Goal: Transaction & Acquisition: Purchase product/service

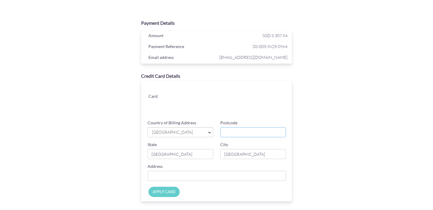
click at [232, 130] on input "Postcode" at bounding box center [253, 132] width 66 height 10
type input "423468"
type input "15 Ceylon Lane #02-05, Ivory"
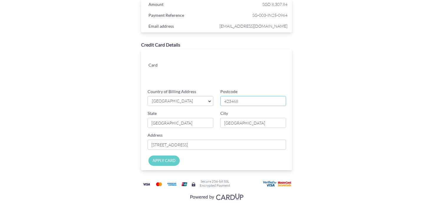
scroll to position [27, 0]
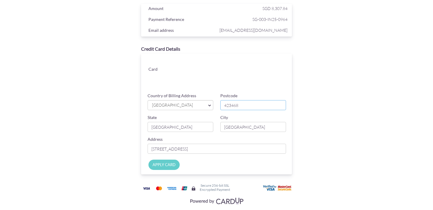
type input "423468"
click at [157, 164] on input "APPLY CARD" at bounding box center [163, 165] width 31 height 10
type input "Applying..."
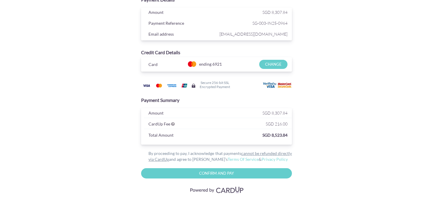
scroll to position [0, 0]
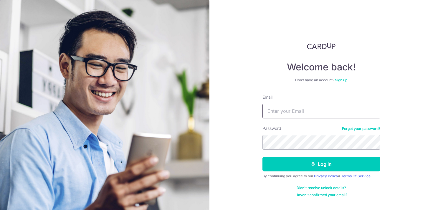
click at [305, 110] on input "Email" at bounding box center [321, 111] width 118 height 15
type input "jiaminleong@gmail.com"
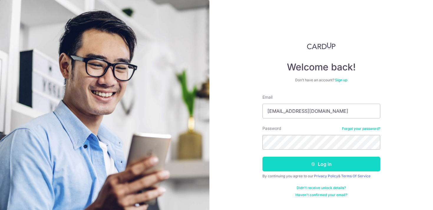
click at [302, 167] on button "Log in" at bounding box center [321, 164] width 118 height 15
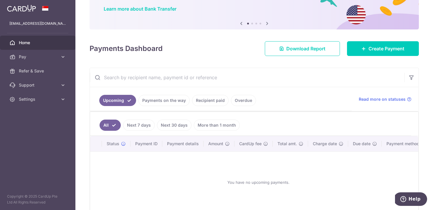
scroll to position [47, 0]
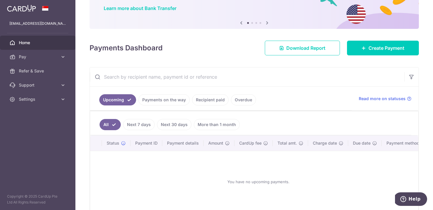
click at [139, 122] on link "Next 7 days" at bounding box center [139, 124] width 32 height 11
click at [107, 123] on link "All" at bounding box center [106, 124] width 13 height 11
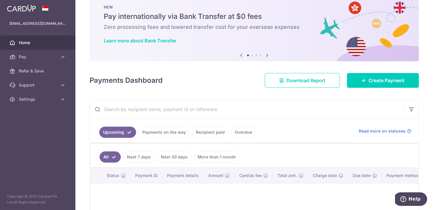
scroll to position [0, 0]
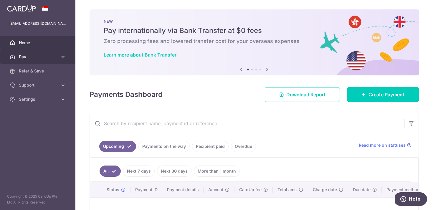
click at [32, 54] on span "Pay" at bounding box center [38, 57] width 39 height 6
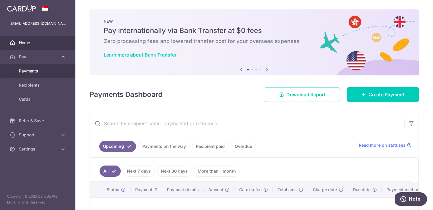
click at [36, 71] on span "Payments" at bounding box center [38, 71] width 39 height 6
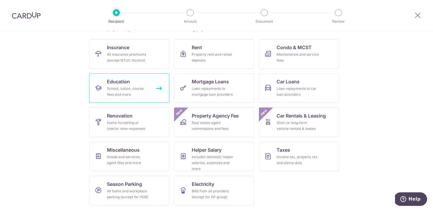
scroll to position [40, 0]
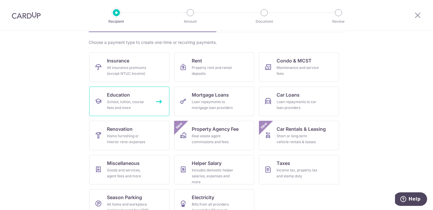
click at [122, 92] on span "Education" at bounding box center [118, 94] width 23 height 7
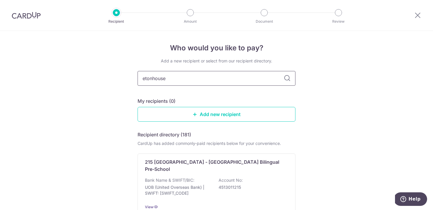
type input "etonhouse"
click at [286, 81] on icon at bounding box center [287, 78] width 7 height 7
click at [287, 80] on icon at bounding box center [287, 78] width 7 height 7
click at [206, 113] on link "Add new recipient" at bounding box center [217, 114] width 158 height 15
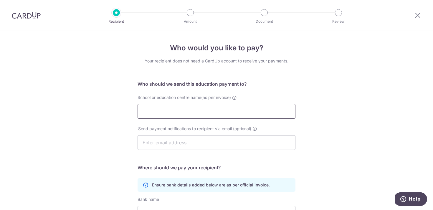
click at [218, 115] on input "School or education centre name(as per invoice)" at bounding box center [217, 111] width 158 height 15
type input "Etonhouse Pre-school"
click at [418, 17] on icon at bounding box center [417, 14] width 7 height 7
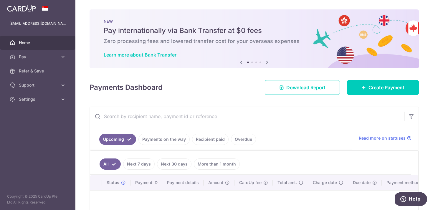
click at [25, 47] on link "Home" at bounding box center [37, 43] width 75 height 14
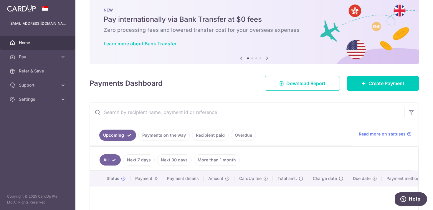
scroll to position [13, 0]
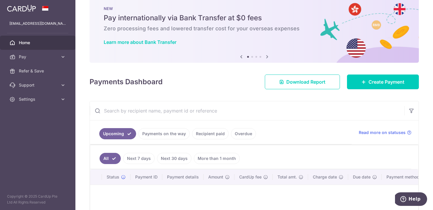
click at [18, 9] on img at bounding box center [21, 8] width 29 height 7
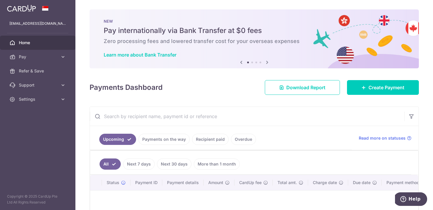
scroll to position [71, 0]
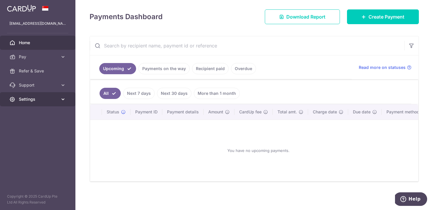
click at [66, 97] on link "Settings" at bounding box center [37, 99] width 75 height 14
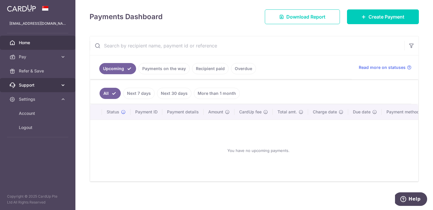
click at [62, 83] on icon at bounding box center [63, 85] width 6 height 6
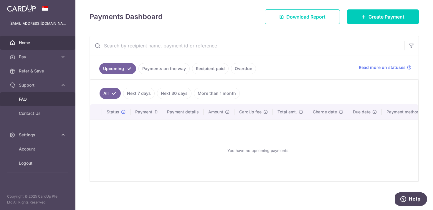
click at [50, 96] on span "FAQ" at bounding box center [38, 99] width 39 height 6
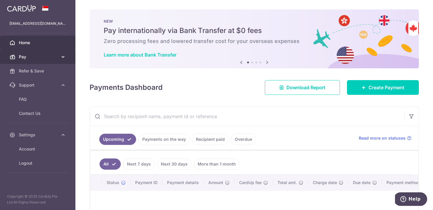
click at [60, 58] on icon at bounding box center [63, 57] width 6 height 6
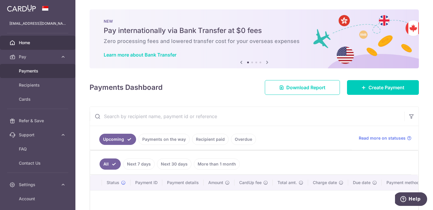
click at [27, 69] on span "Payments" at bounding box center [38, 71] width 39 height 6
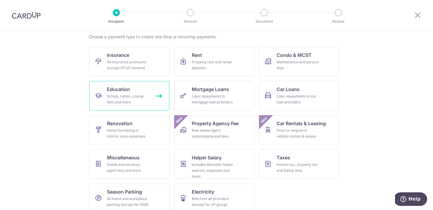
scroll to position [54, 0]
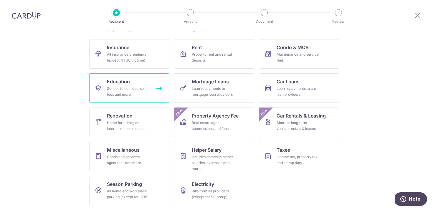
click at [118, 88] on div "School, tuition, course fees and more" at bounding box center [128, 92] width 42 height 12
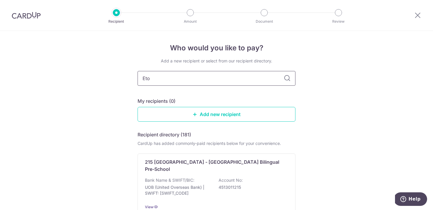
type input "Eton"
type input "EtonHouse"
type input "EtonHouse Pre-School"
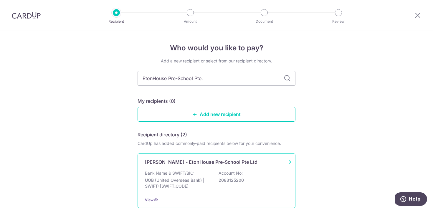
type input "EtonHouse Pre-School Pte"
type input "EtonHouse Pre-School Pte Ltd"
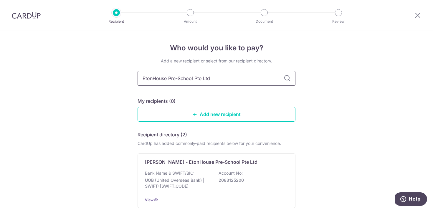
click at [293, 77] on input "EtonHouse Pre-School Pte Ltd" at bounding box center [217, 78] width 158 height 15
click at [287, 78] on icon at bounding box center [287, 78] width 7 height 7
click at [231, 119] on link "Add new recipient" at bounding box center [217, 114] width 158 height 15
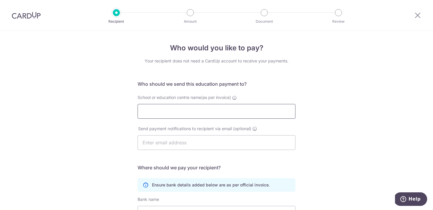
click at [148, 112] on input "School or education centre name(as per invoice)" at bounding box center [217, 111] width 158 height 15
click at [153, 113] on input "EtonHouse" at bounding box center [217, 111] width 158 height 15
paste input "Pre­School Pte Ltd"
type input "EtonHouse Pre­School Pte Ltd"
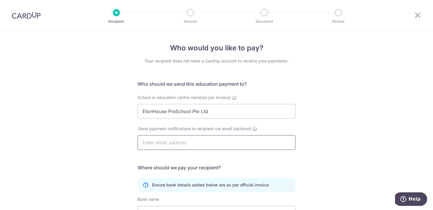
click at [153, 144] on input "text" at bounding box center [217, 142] width 158 height 15
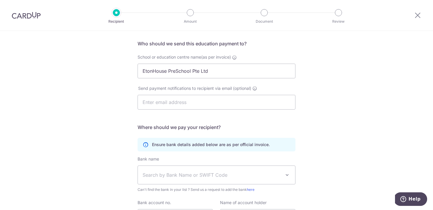
scroll to position [49, 0]
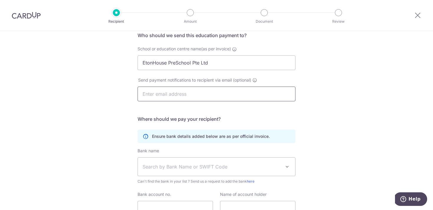
paste input "[EMAIL_ADDRESS][DOMAIN_NAME]"
type input "[EMAIL_ADDRESS][DOMAIN_NAME]"
click at [101, 156] on div "Who would you like to pay? Your recipient does not need a CardUp account to rec…" at bounding box center [216, 122] width 433 height 280
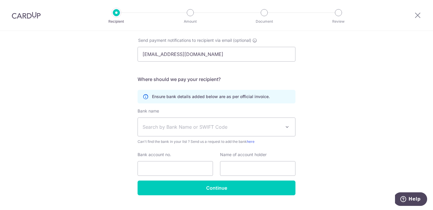
scroll to position [89, 0]
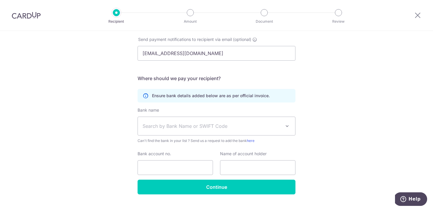
click at [155, 124] on span "Search by Bank Name or SWIFT Code" at bounding box center [212, 125] width 138 height 7
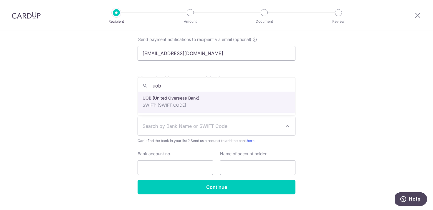
type input "uob"
select select "18"
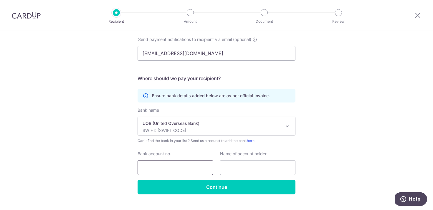
click at [159, 166] on input "Bank account no." at bounding box center [175, 167] width 75 height 15
paste input "208­312­520­0"
type input "208­312­520­0"
click at [234, 168] on input "text" at bounding box center [257, 167] width 75 height 15
click at [246, 165] on input "text" at bounding box center [257, 167] width 75 height 15
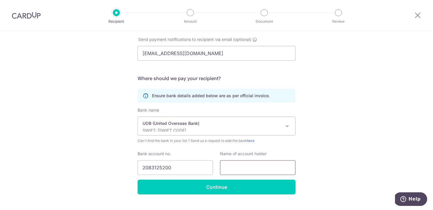
paste input "EtonHouse Pre­School Pte Ltd"
type input "EtonHouse Pre­School Pte Ltd"
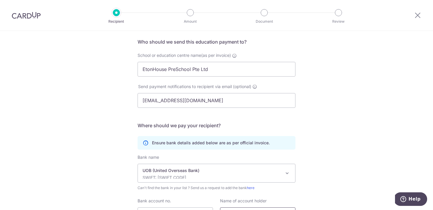
scroll to position [43, 0]
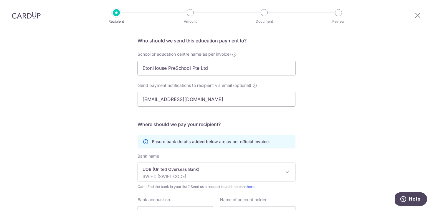
click at [177, 69] on input "EtonHouse Pre­School Pte Ltd" at bounding box center [217, 68] width 158 height 15
type input "EtonHouse Pre­-School Pte Ltd"
click at [335, 133] on div "Who would you like to pay? Your recipient does not need a CardUp account to rec…" at bounding box center [216, 128] width 433 height 280
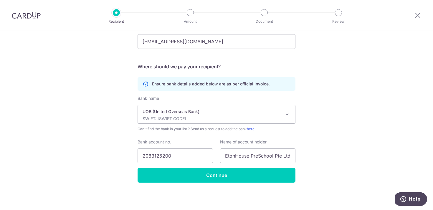
scroll to position [101, 0]
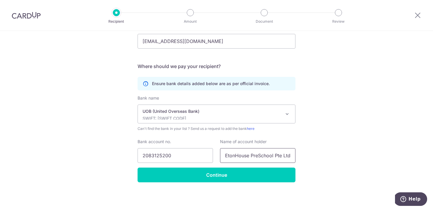
click at [258, 157] on input "EtonHouse Pre­School Pte Ltd" at bounding box center [257, 155] width 75 height 15
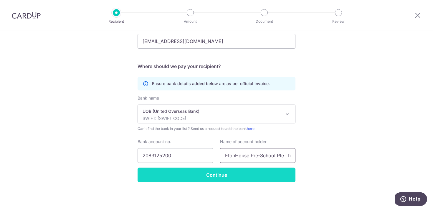
type input "EtonHouse Pre­-School Pte Ltd"
click at [244, 179] on input "Continue" at bounding box center [217, 175] width 158 height 15
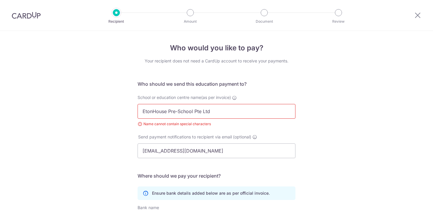
scroll to position [90, 0]
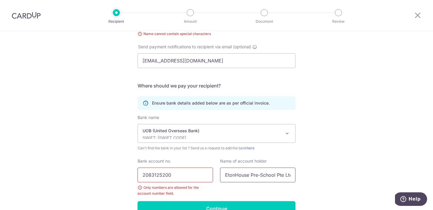
click at [261, 175] on input "EtonHouse Pre­-School Pte Ltd" at bounding box center [257, 175] width 75 height 15
type input "EtonHouse Pre­School Pte Ltd"
click at [163, 180] on input "208­312­520­0" at bounding box center [175, 175] width 75 height 15
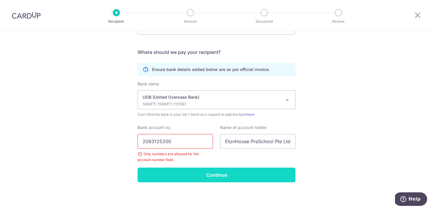
type input "208­3125200"
click at [208, 176] on input "Continue" at bounding box center [217, 175] width 158 height 15
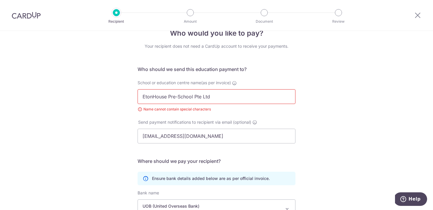
scroll to position [12, 0]
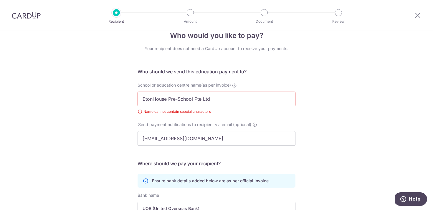
click at [178, 99] on input "EtonHouse Pre­-School Pte Ltd" at bounding box center [217, 99] width 158 height 15
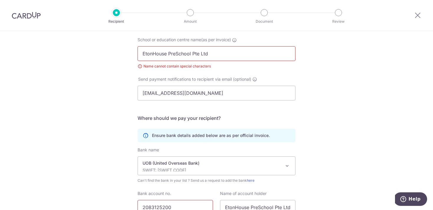
scroll to position [124, 0]
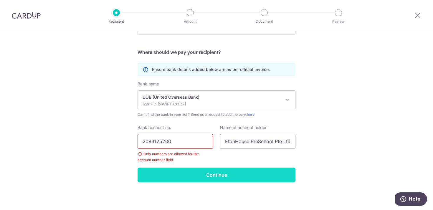
type input "EtonHouse Pre­School Pte Ltd"
click at [205, 178] on input "Continue" at bounding box center [217, 175] width 158 height 15
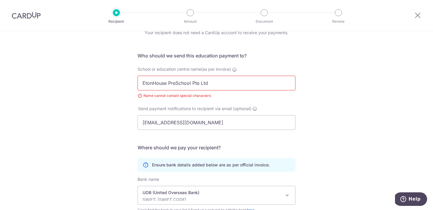
scroll to position [16, 0]
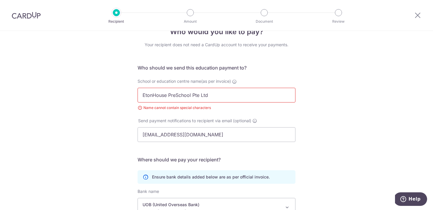
click at [166, 95] on input "EtonHouse Pre­School Pte Ltd" at bounding box center [217, 95] width 158 height 15
click at [175, 96] on input "EtonHouse Pre­School Pte Ltd" at bounding box center [217, 95] width 158 height 15
click at [220, 98] on input "EtonHouse Pre­School Pte Ltd" at bounding box center [217, 95] width 158 height 15
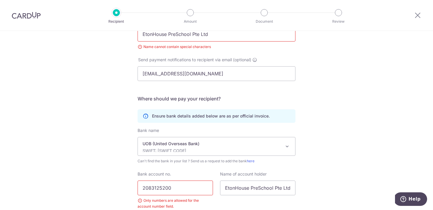
scroll to position [117, 0]
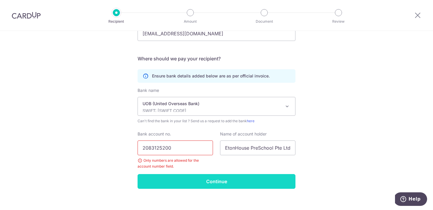
click at [159, 181] on input "Continue" at bounding box center [217, 181] width 158 height 15
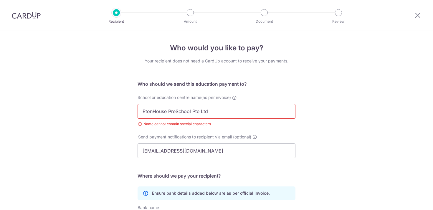
scroll to position [90, 0]
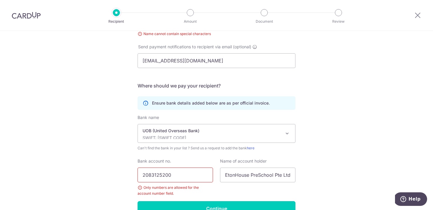
click at [177, 176] on input "208­3125200" at bounding box center [175, 175] width 75 height 15
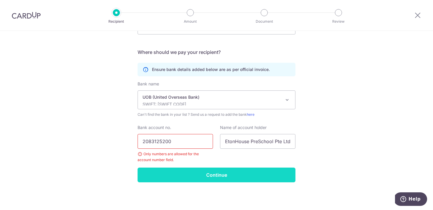
type input "2083125200"
click at [231, 173] on input "Continue" at bounding box center [217, 175] width 158 height 15
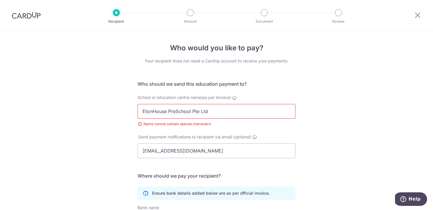
click at [185, 113] on input "EtonHouse Pre­School Pte Ltd" at bounding box center [217, 111] width 158 height 15
click at [225, 109] on input "EtonHouse PreSchool Pte Ltd" at bounding box center [217, 111] width 158 height 15
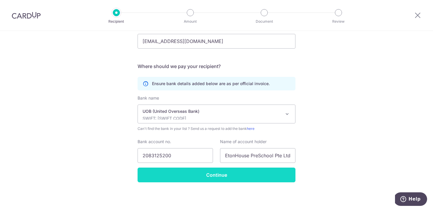
type input "EtonHouse PreSchool Pte Ltd"
click at [211, 175] on input "Continue" at bounding box center [217, 175] width 158 height 15
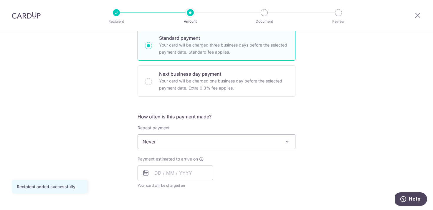
scroll to position [144, 0]
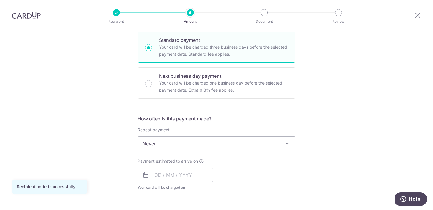
click at [149, 140] on span "Never" at bounding box center [216, 144] width 157 height 14
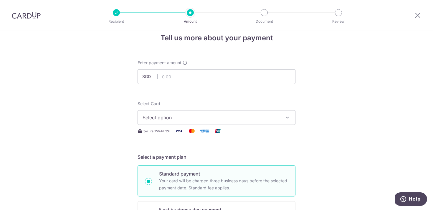
scroll to position [0, 0]
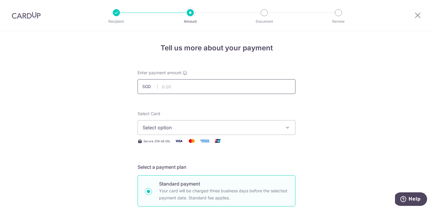
click at [175, 88] on input "text" at bounding box center [217, 86] width 158 height 15
type input "2,769.28"
click at [160, 130] on span "Select option" at bounding box center [211, 127] width 137 height 7
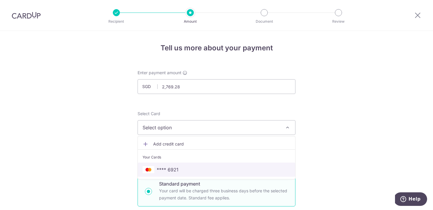
click at [163, 170] on span "**** 6921" at bounding box center [168, 169] width 22 height 7
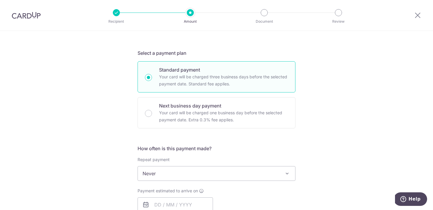
scroll to position [115, 0]
click at [179, 177] on span "Never" at bounding box center [216, 172] width 157 height 14
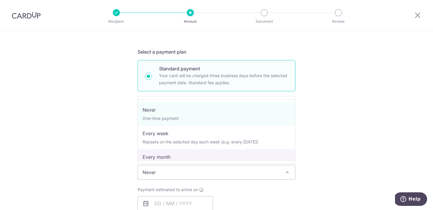
select select "3"
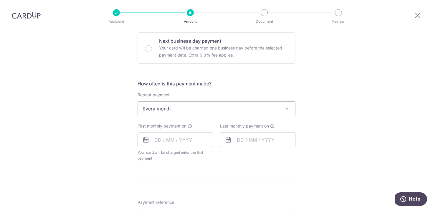
scroll to position [179, 0]
click at [242, 142] on input "text" at bounding box center [257, 139] width 75 height 15
click at [159, 143] on input "text" at bounding box center [175, 139] width 75 height 15
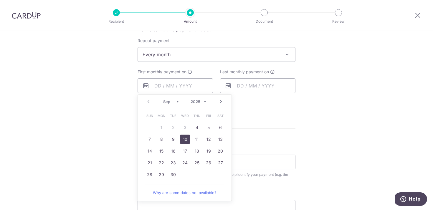
click at [188, 141] on link "10" at bounding box center [184, 139] width 9 height 9
type input "[DATE]"
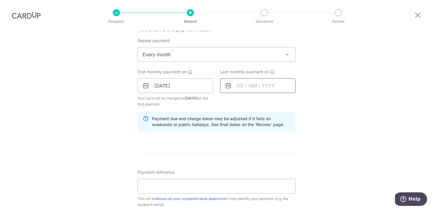
click at [240, 86] on input "text" at bounding box center [257, 85] width 75 height 15
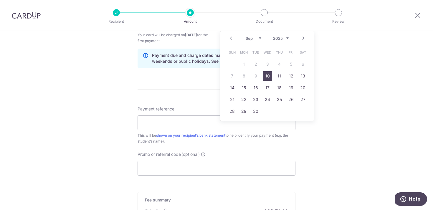
scroll to position [296, 0]
click at [253, 38] on select "Sep Oct Nov Dec" at bounding box center [254, 38] width 16 height 5
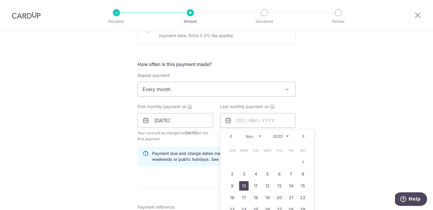
click at [246, 186] on link "10" at bounding box center [243, 185] width 9 height 9
type input "10/11/2025"
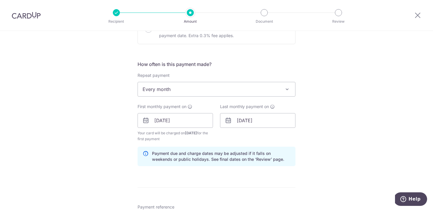
click at [365, 122] on div "Tell us more about your payment Enter payment amount SGD 2,769.28 2769.28 Recip…" at bounding box center [216, 114] width 433 height 563
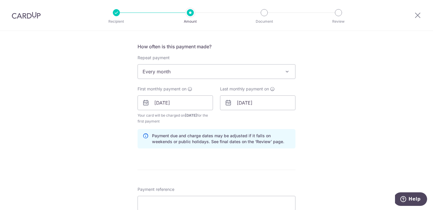
scroll to position [215, 0]
click at [156, 104] on input "[DATE]" at bounding box center [175, 104] width 75 height 15
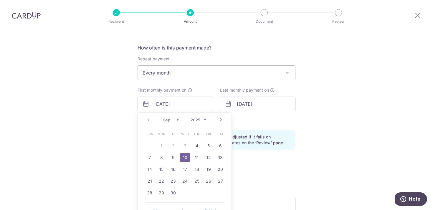
click at [195, 152] on td "11" at bounding box center [197, 158] width 12 height 12
type input "11/09/2025"
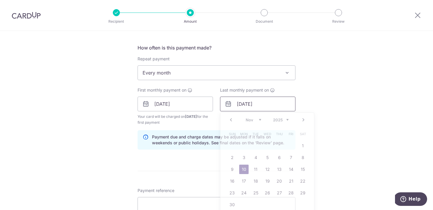
click at [243, 103] on input "10/11/2025" at bounding box center [257, 104] width 75 height 15
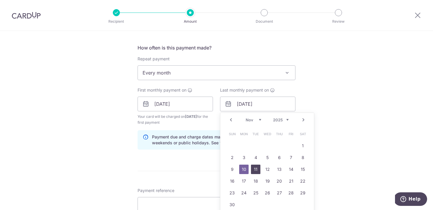
click at [255, 170] on link "11" at bounding box center [255, 169] width 9 height 9
type input "[DATE]"
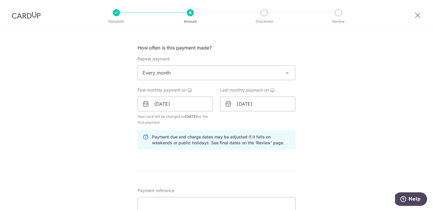
click at [99, 148] on div "Tell us more about your payment Enter payment amount SGD 2,769.28 2769.28 Recip…" at bounding box center [216, 97] width 433 height 563
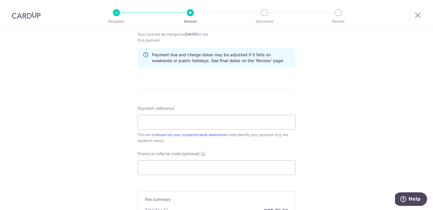
scroll to position [297, 0]
click at [161, 122] on input "Payment reference" at bounding box center [217, 122] width 158 height 15
click at [100, 127] on div "Tell us more about your payment Enter payment amount SGD 2,769.28 2769.28 Recip…" at bounding box center [216, 15] width 433 height 563
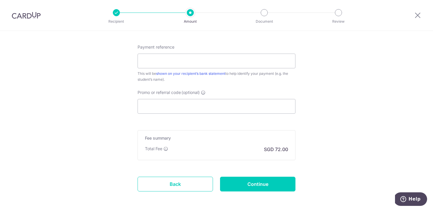
scroll to position [359, 0]
click at [158, 57] on input "Payment reference" at bounding box center [217, 60] width 158 height 15
click at [157, 106] on input "Promo or referral code (optional)" at bounding box center [217, 105] width 158 height 15
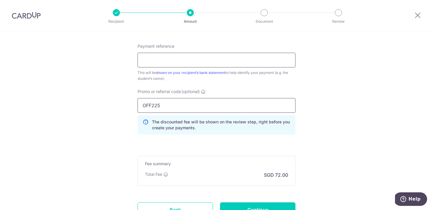
type input "OFF225"
click button "Add Card" at bounding box center [0, 0] width 0 height 0
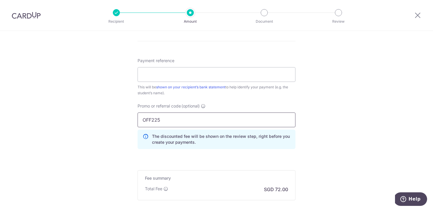
scroll to position [342, 0]
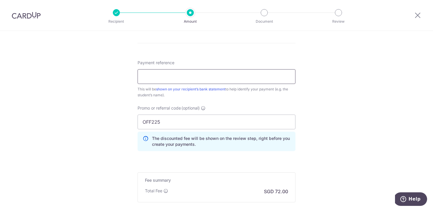
click at [173, 77] on input "Payment reference" at bounding box center [217, 76] width 158 height 15
paste input "MB223 –Child name"
paste input "SG­003­IN25­0964"
type input "MB223/Astrid Ong/SG­003­IN25­0964"
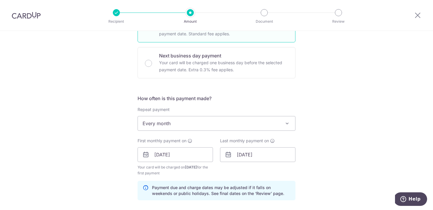
scroll to position [221, 0]
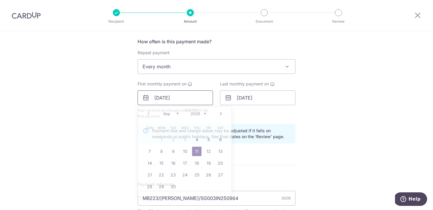
click at [173, 99] on input "11/09/2025" at bounding box center [175, 97] width 75 height 15
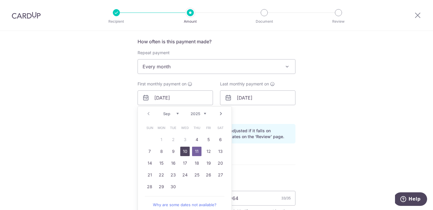
click at [187, 151] on link "10" at bounding box center [184, 151] width 9 height 9
type input "[DATE]"
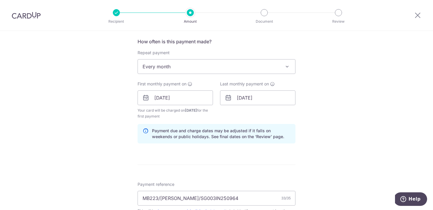
click at [100, 142] on div "Tell us more about your payment Enter payment amount SGD 2,769.28 2769.28 Recip…" at bounding box center [216, 104] width 433 height 589
click at [251, 102] on input "11/11/2025" at bounding box center [257, 97] width 75 height 15
click at [87, 131] on div "Tell us more about your payment Enter payment amount SGD 2,769.28 2769.28 Recip…" at bounding box center [216, 104] width 433 height 589
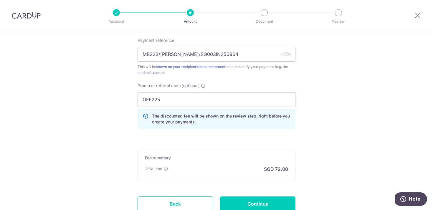
scroll to position [410, 0]
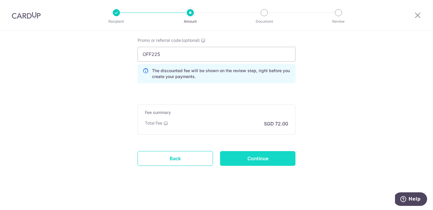
click at [265, 159] on input "Continue" at bounding box center [257, 158] width 75 height 15
type input "Create Schedule"
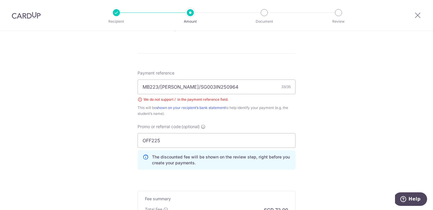
scroll to position [301, 0]
click at [160, 87] on input "MB223/[PERSON_NAME]/SG­003­IN25­0964" at bounding box center [217, 88] width 158 height 15
click at [187, 89] on input "MB223-[PERSON_NAME]/SG­003­IN25­0964" at bounding box center [217, 88] width 158 height 15
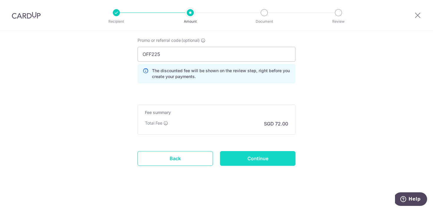
type input "MB223-[PERSON_NAME]-SG­003­IN25­0964"
click at [249, 154] on input "Continue" at bounding box center [257, 158] width 75 height 15
type input "Create Schedule"
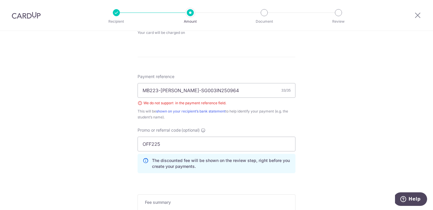
scroll to position [290, 0]
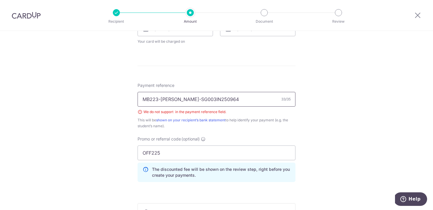
click at [186, 100] on input "MB223-[PERSON_NAME]-SG­003­IN25­0964" at bounding box center [217, 99] width 158 height 15
click at [161, 100] on input "MB223-Astrid OngSG­003­IN25­0964" at bounding box center [217, 99] width 158 height 15
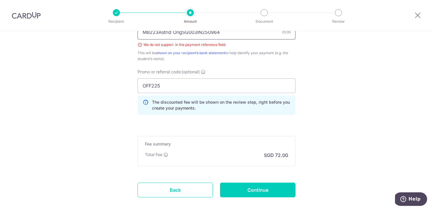
scroll to position [388, 0]
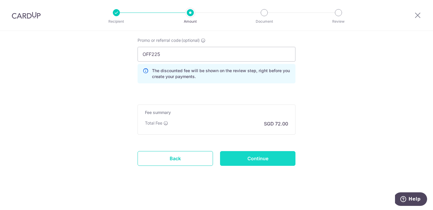
type input "MB223Astrid OngSG­003­IN25­0964"
click at [243, 164] on input "Continue" at bounding box center [257, 158] width 75 height 15
type input "Create Schedule"
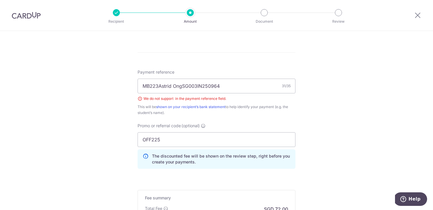
scroll to position [302, 0]
click at [175, 89] on input "MB223Astrid OngSG­003­IN25­0964" at bounding box center [217, 87] width 158 height 15
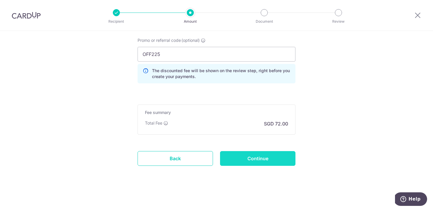
type input "MB223AstridOngSG­003­IN25­0964"
click at [262, 165] on input "Continue" at bounding box center [257, 158] width 75 height 15
type input "Create Schedule"
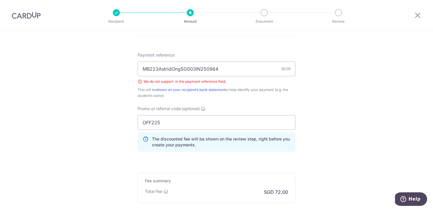
scroll to position [315, 0]
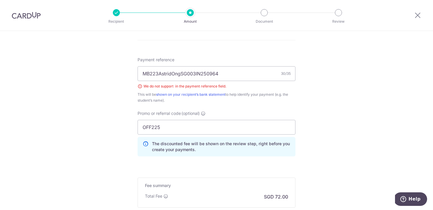
click at [176, 86] on div "We do not support ­ in the payment reference field." at bounding box center [217, 86] width 158 height 6
click at [143, 72] on input "MB223AstridOngSG­003­IN25­0964" at bounding box center [217, 73] width 158 height 15
click at [234, 75] on input "MB223AstridOngSG­003­IN25­0964" at bounding box center [217, 73] width 158 height 15
type input "MB223AstridOngSG­003­IN25­0964"
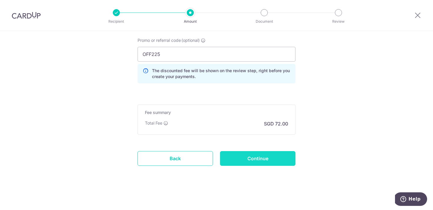
click at [261, 161] on input "Continue" at bounding box center [257, 158] width 75 height 15
type input "Create Schedule"
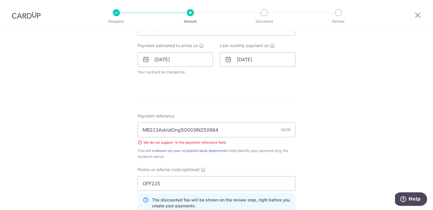
scroll to position [270, 0]
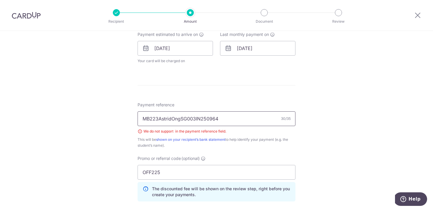
click at [165, 117] on input "MB223AstridOngSG­003­IN25­0964" at bounding box center [217, 118] width 158 height 15
click at [191, 117] on input "MB223AstridOngSG­003­IN25­0964" at bounding box center [217, 118] width 158 height 15
type input "MB223AstridOngSG003IN250964"
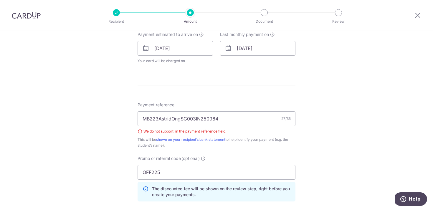
click at [91, 140] on div "Tell us more about your payment Enter payment amount SGD 2,769.28 2769.28 Selec…" at bounding box center [216, 44] width 433 height 567
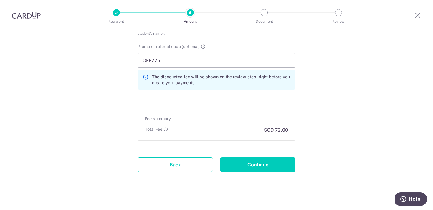
scroll to position [381, 0]
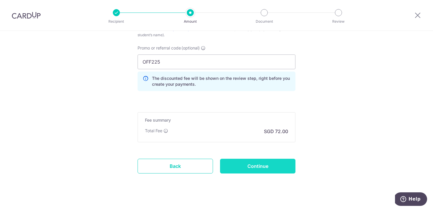
click at [275, 167] on input "Continue" at bounding box center [257, 166] width 75 height 15
type input "Create Schedule"
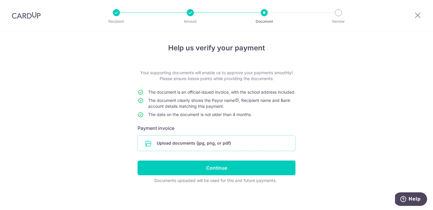
click at [183, 151] on input "file" at bounding box center [216, 142] width 157 height 15
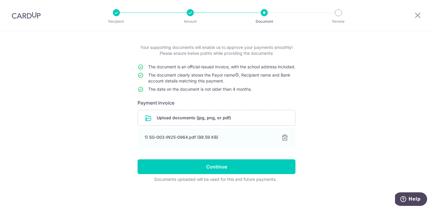
scroll to position [26, 0]
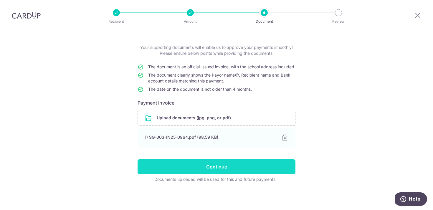
click at [178, 167] on input "Continue" at bounding box center [217, 166] width 158 height 15
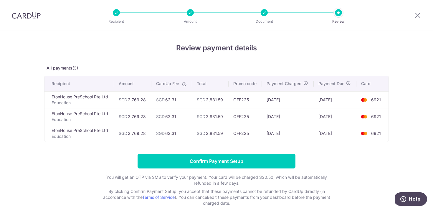
click at [264, 15] on div at bounding box center [264, 12] width 7 height 7
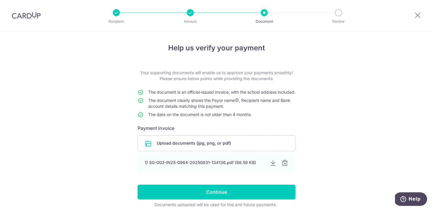
click at [189, 15] on div at bounding box center [190, 12] width 7 height 7
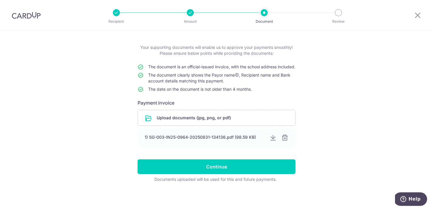
scroll to position [31, 0]
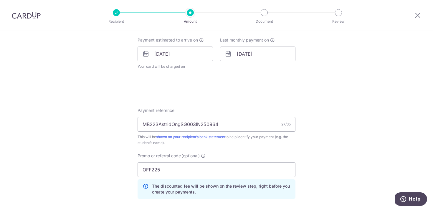
scroll to position [279, 0]
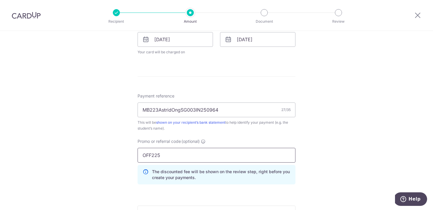
click at [154, 156] on input "OFF225" at bounding box center [217, 155] width 158 height 15
type input "r"
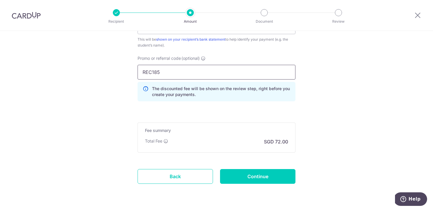
scroll to position [363, 0]
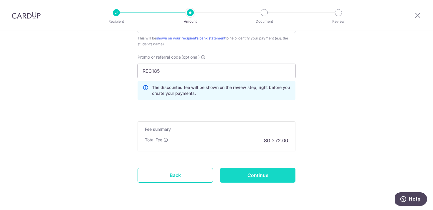
type input "REC185"
click at [267, 175] on input "Continue" at bounding box center [257, 175] width 75 height 15
type input "Update Schedule"
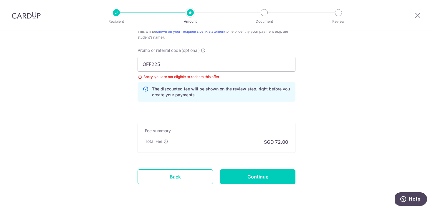
scroll to position [362, 0]
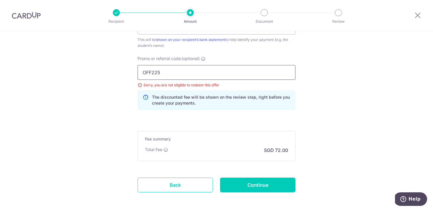
click at [180, 70] on input "OFF225" at bounding box center [217, 72] width 158 height 15
click at [150, 71] on input "OFF225" at bounding box center [217, 72] width 158 height 15
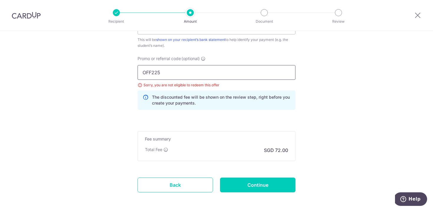
click at [150, 71] on input "OFF225" at bounding box center [217, 72] width 158 height 15
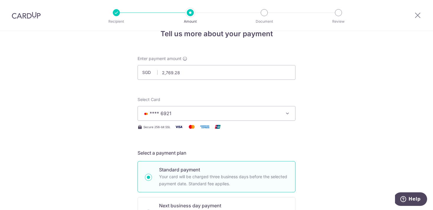
scroll to position [13, 0]
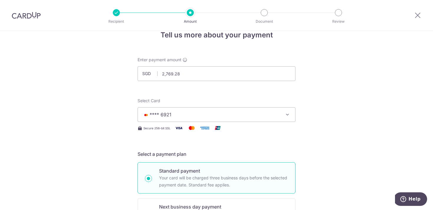
click at [189, 116] on span "**** 6921" at bounding box center [211, 114] width 137 height 7
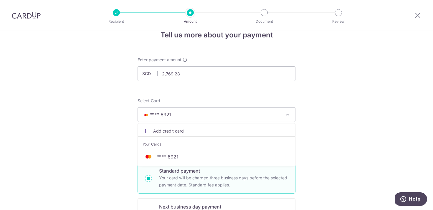
click at [185, 133] on span "Add credit card" at bounding box center [221, 131] width 137 height 6
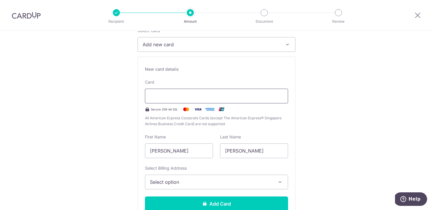
scroll to position [85, 0]
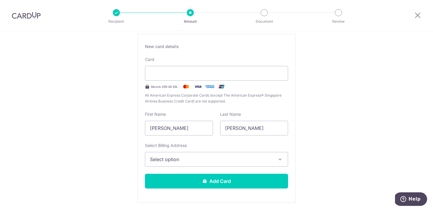
click at [172, 157] on span "Select option" at bounding box center [211, 159] width 122 height 7
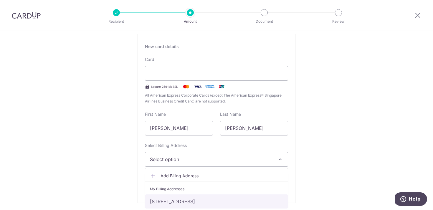
click at [166, 200] on link "[STREET_ADDRESS]" at bounding box center [216, 201] width 143 height 14
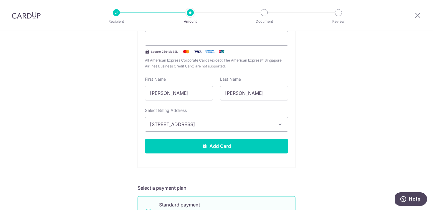
scroll to position [143, 0]
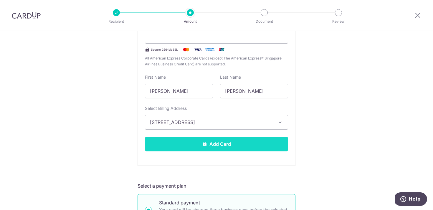
click at [175, 138] on button "Add Card" at bounding box center [216, 144] width 143 height 15
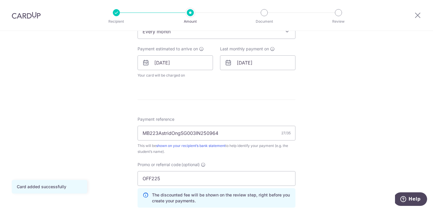
scroll to position [290, 0]
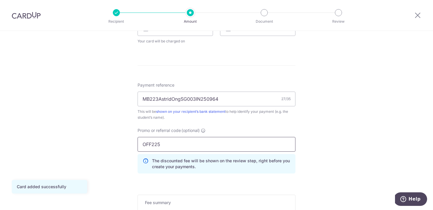
click at [145, 145] on input "OFF225" at bounding box center [217, 144] width 158 height 15
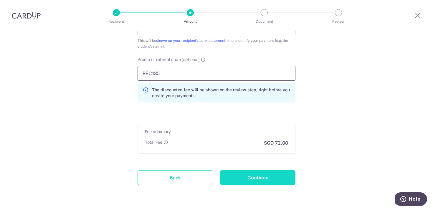
type input "REC185"
click at [261, 178] on input "Continue" at bounding box center [257, 177] width 75 height 15
type input "Update Schedule"
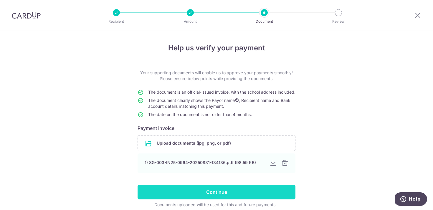
click at [229, 199] on input "Continue" at bounding box center [217, 192] width 158 height 15
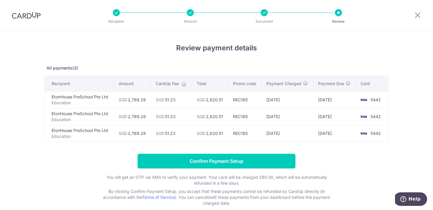
scroll to position [1, 0]
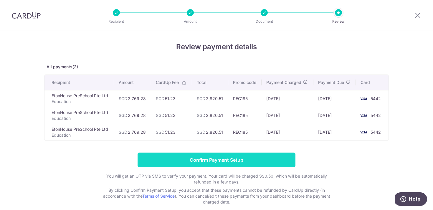
click at [190, 164] on input "Confirm Payment Setup" at bounding box center [217, 160] width 158 height 15
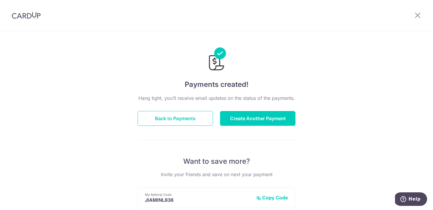
click at [413, 15] on div at bounding box center [417, 15] width 31 height 31
click at [418, 16] on icon at bounding box center [417, 14] width 7 height 7
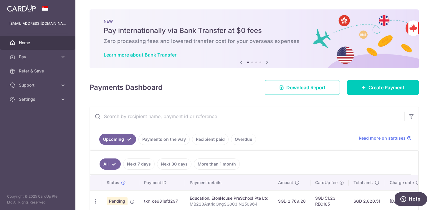
scroll to position [74, 0]
